Goal: Subscribe to service/newsletter

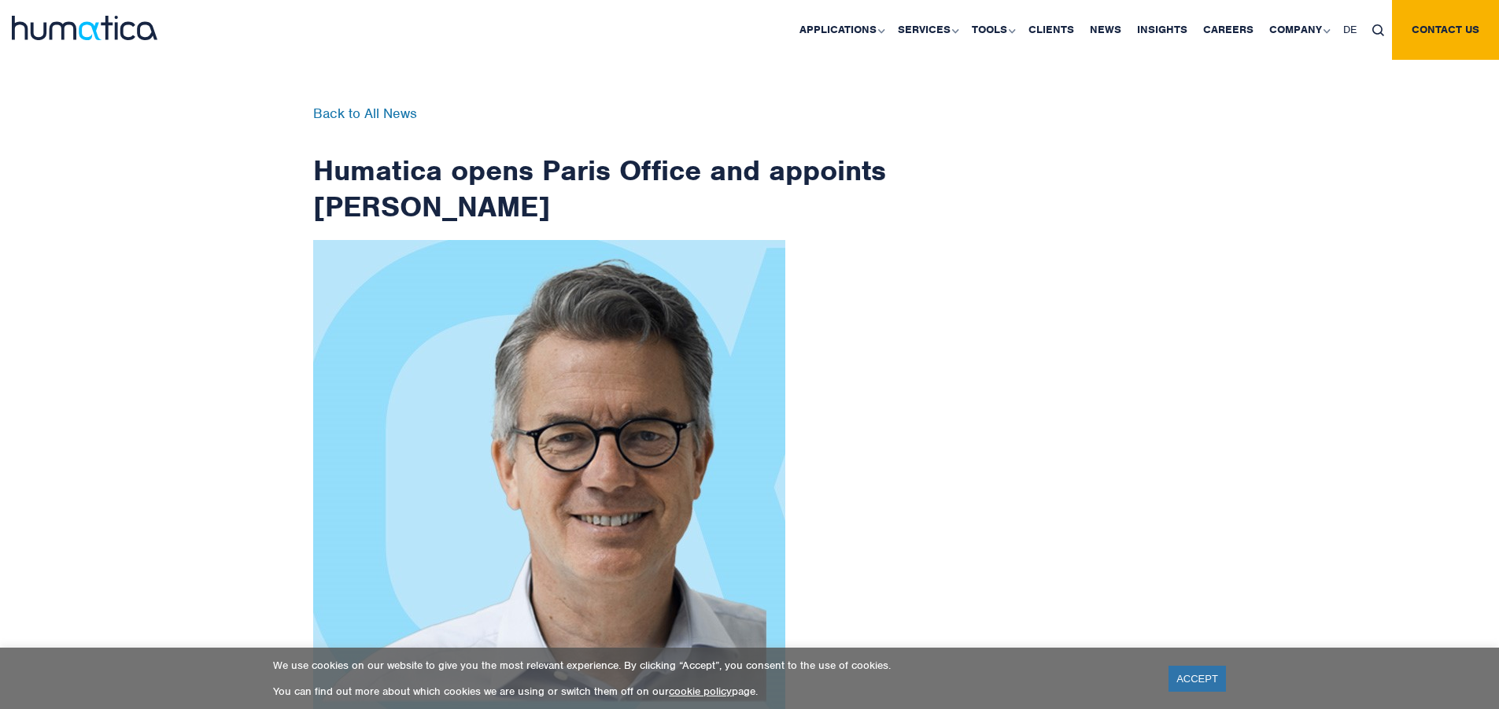
scroll to position [2511, 0]
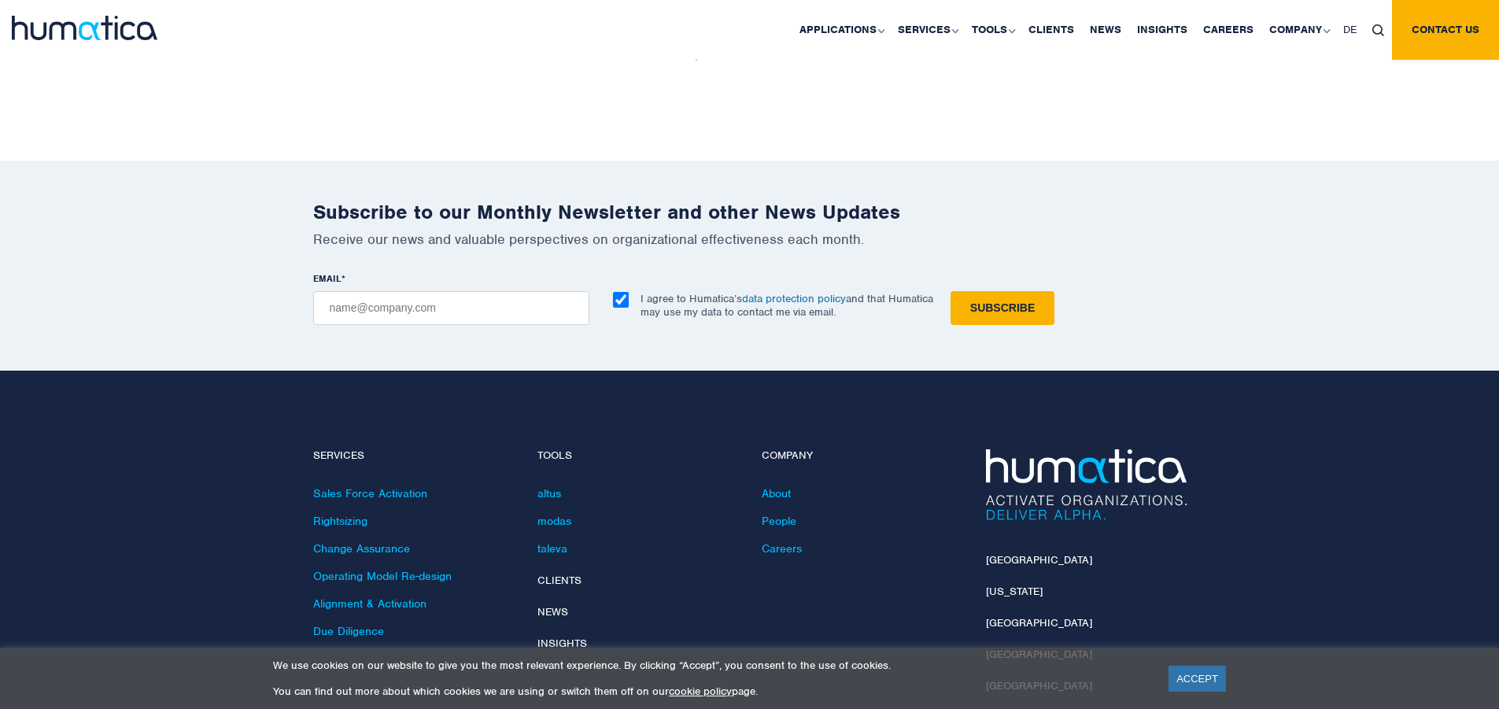
checkbox input "true"
type input "[EMAIL_ADDRESS][DOMAIN_NAME]"
click at [951, 291] on input "Subscribe" at bounding box center [1003, 308] width 104 height 34
